Goal: Navigation & Orientation: Find specific page/section

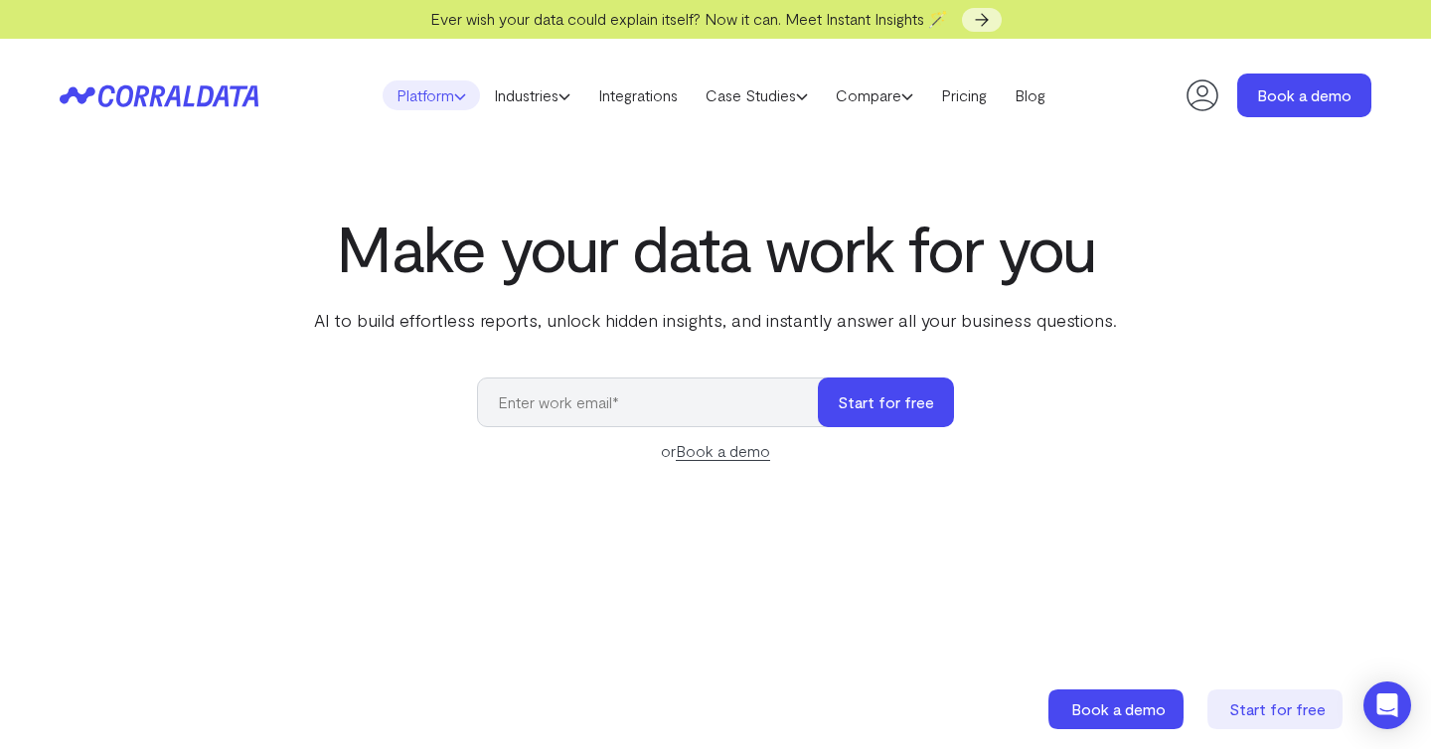
click at [454, 91] on icon at bounding box center [460, 96] width 12 height 12
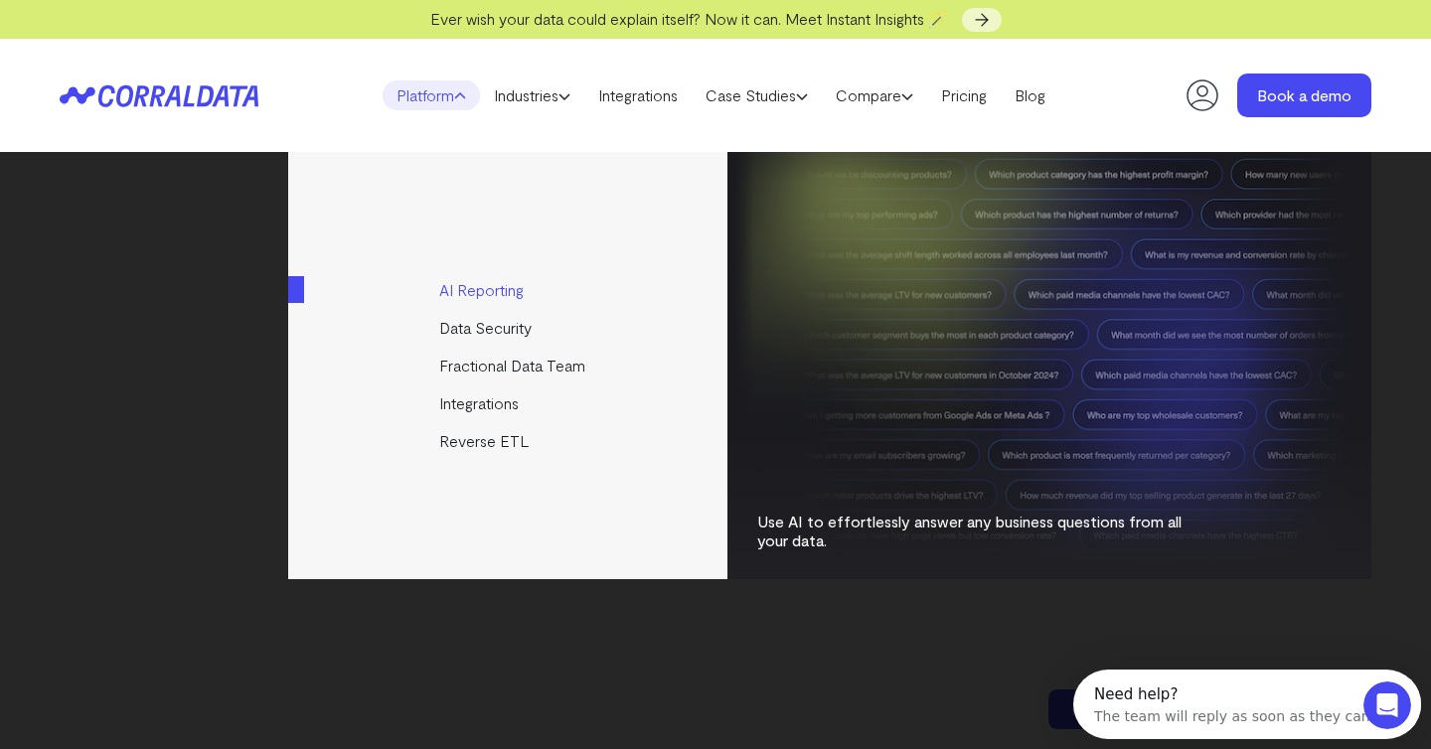
click at [473, 287] on link "AI Reporting" at bounding box center [509, 290] width 442 height 38
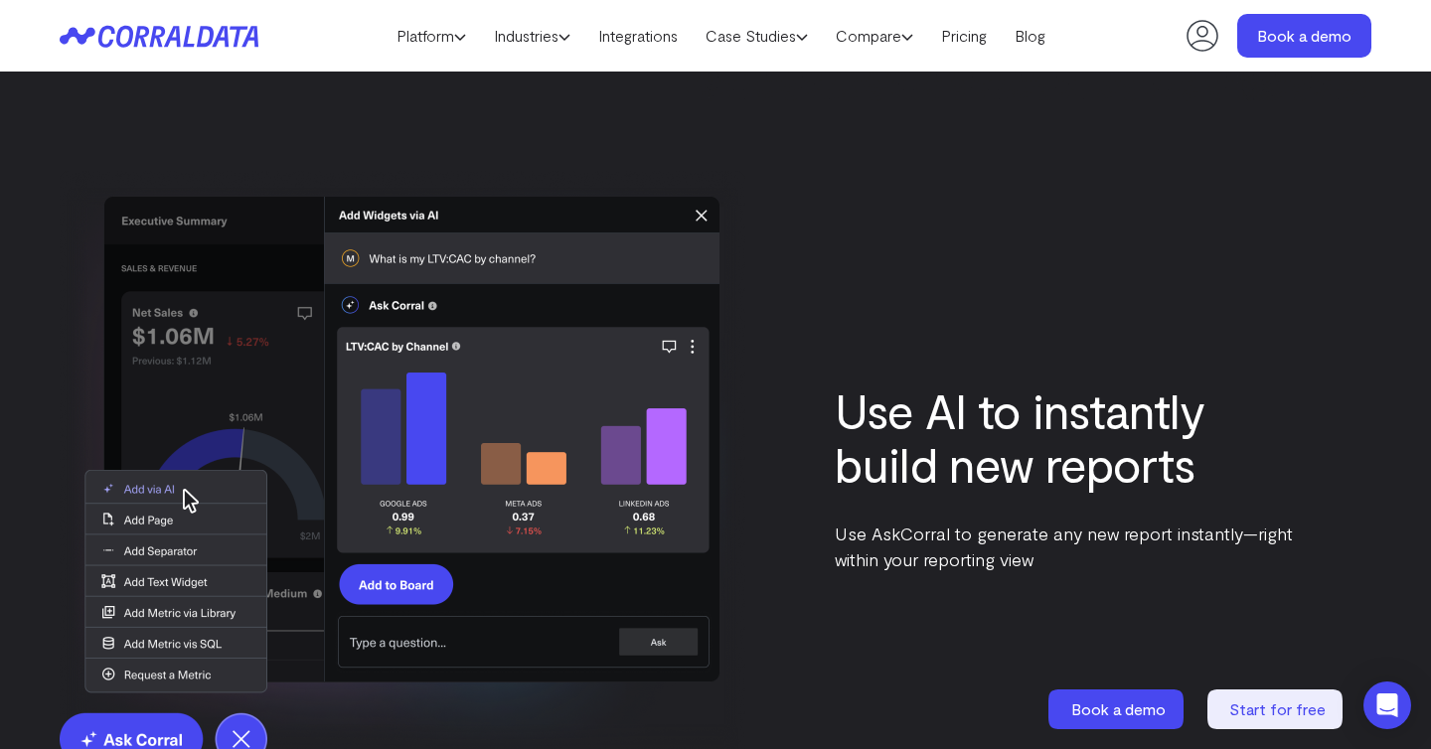
scroll to position [3150, 0]
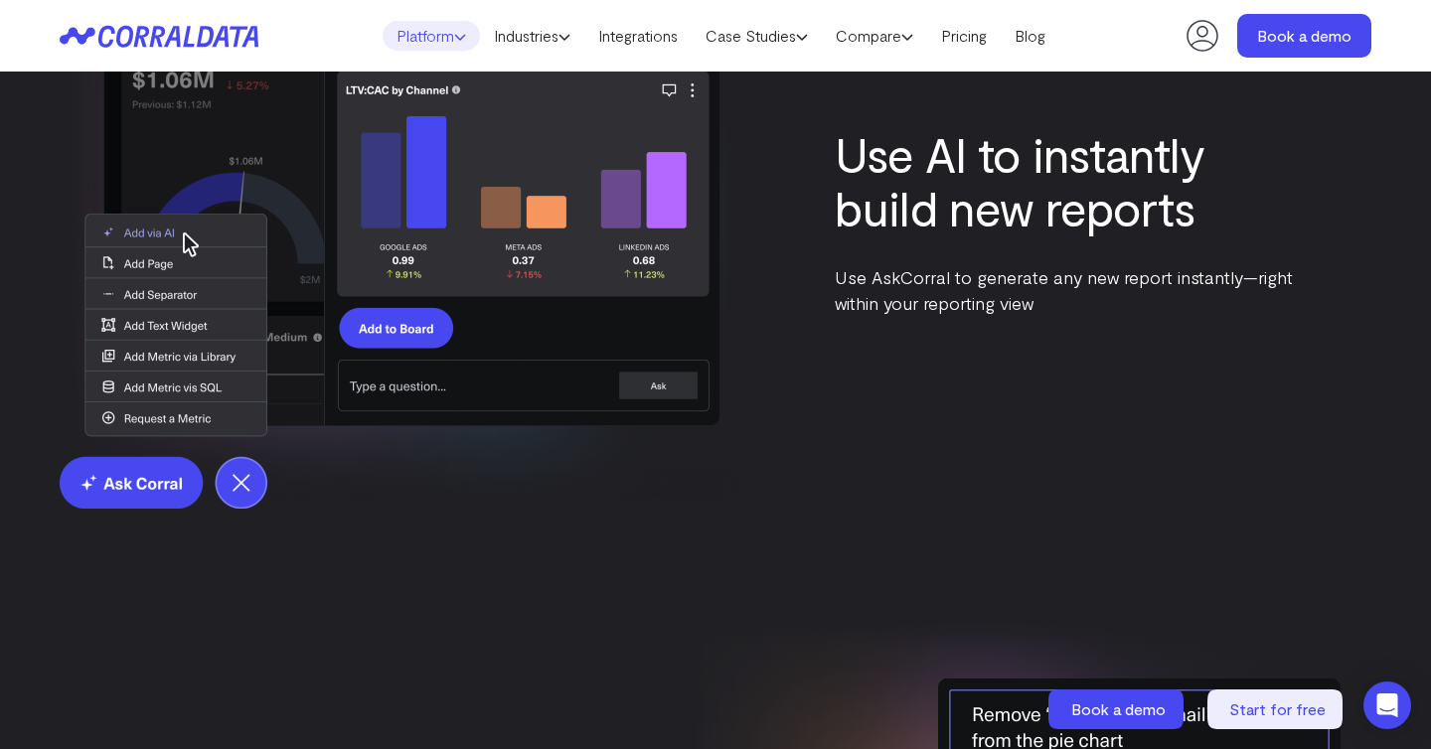
click at [401, 31] on link "Platform" at bounding box center [431, 36] width 97 height 30
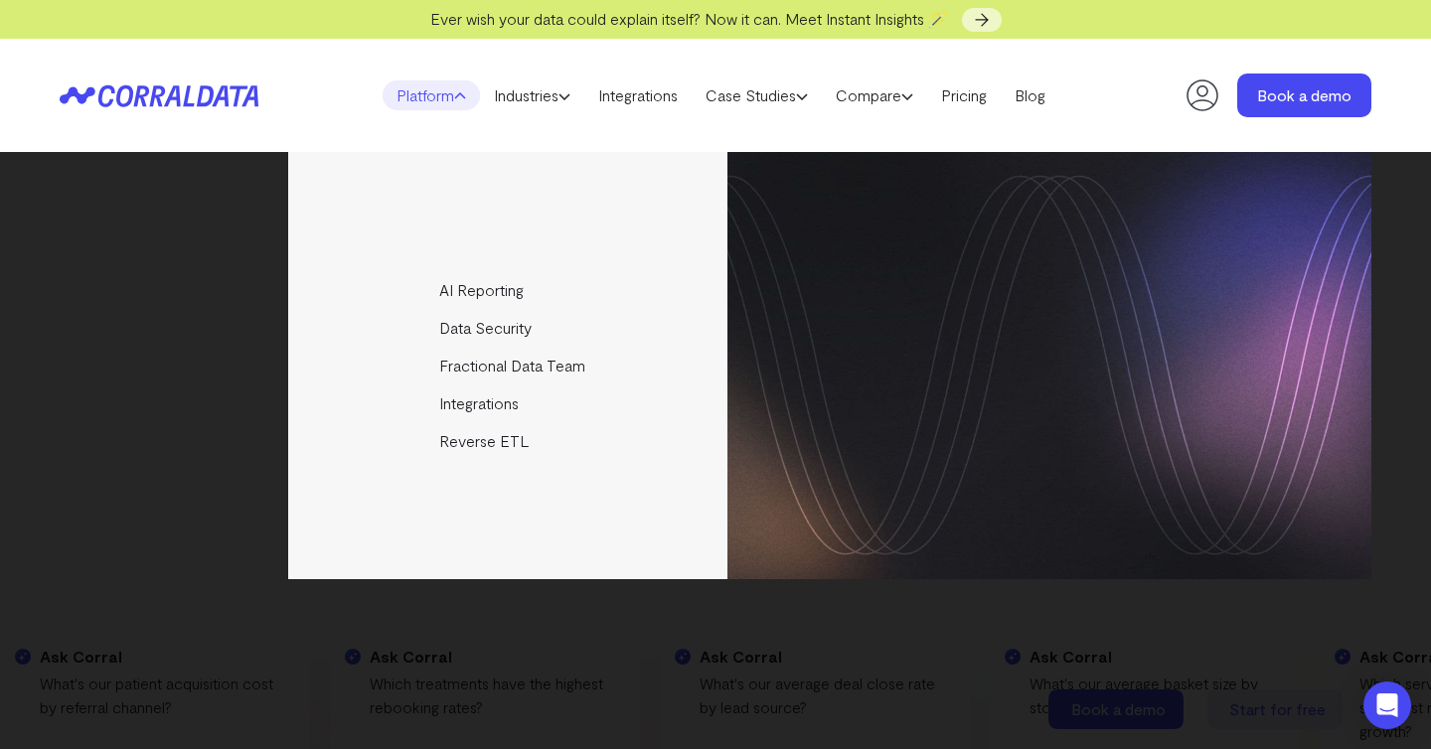
click at [140, 480] on div "AI Reporting Use AI to effortlessly answer any business questions from all your…" at bounding box center [716, 365] width 1312 height 427
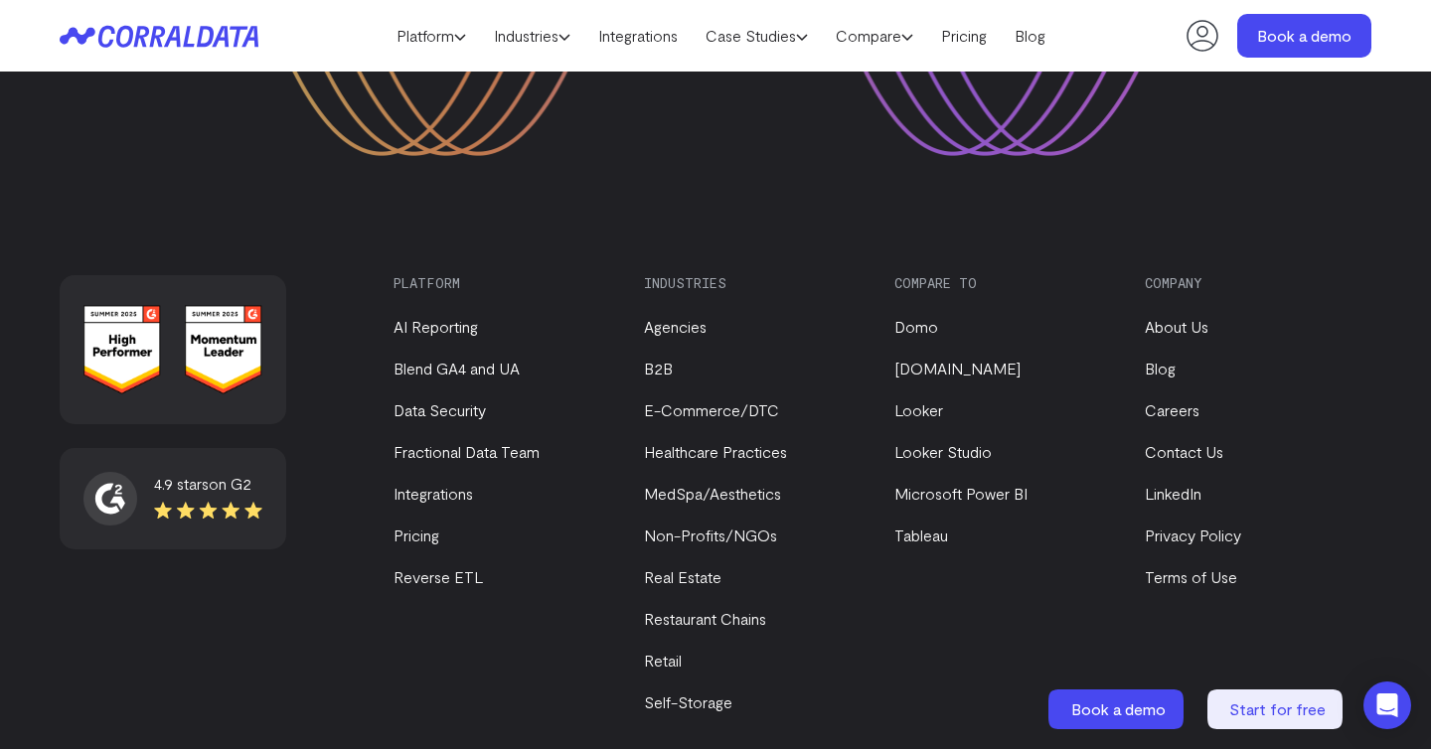
scroll to position [9364, 0]
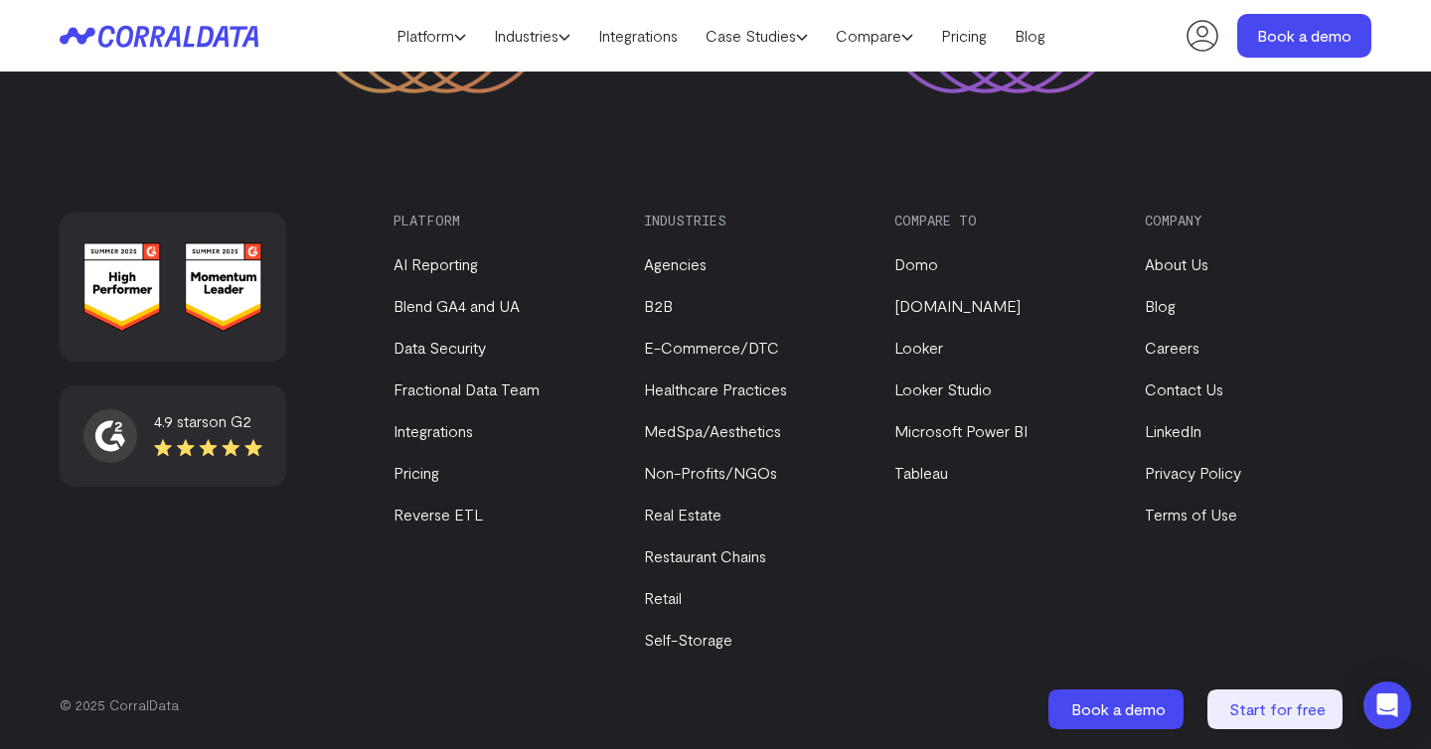
click at [1202, 353] on li "Careers" at bounding box center [1253, 348] width 217 height 24
click at [1178, 354] on link "Careers" at bounding box center [1172, 347] width 55 height 19
